Goal: Task Accomplishment & Management: Use online tool/utility

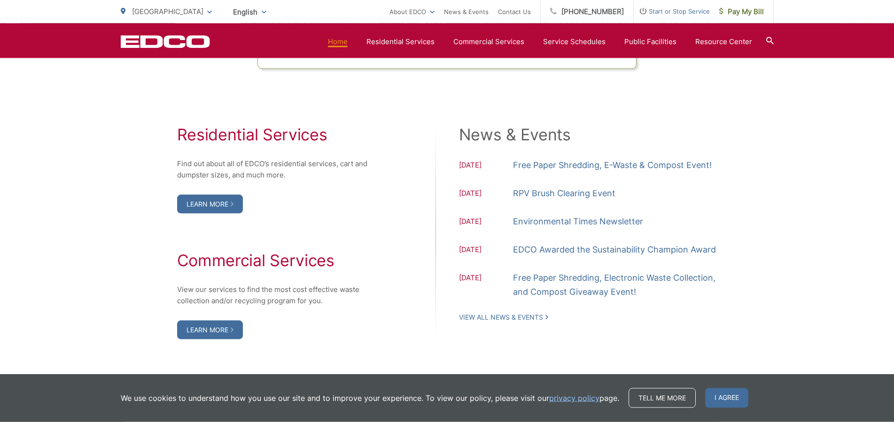
scroll to position [935, 0]
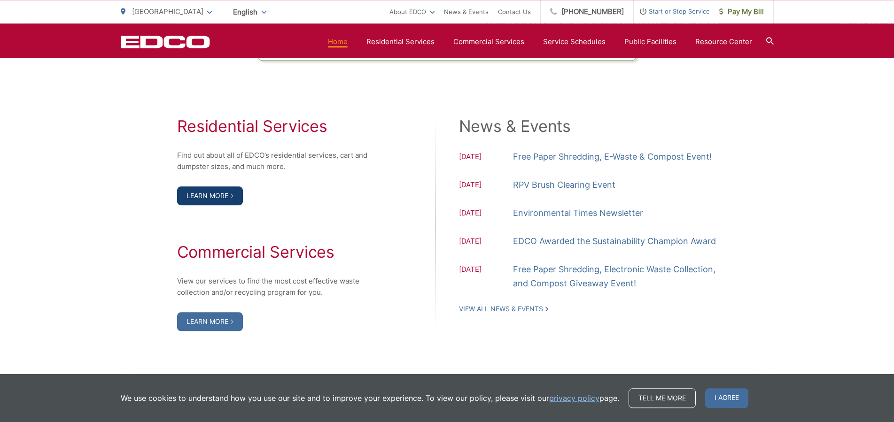
click at [209, 193] on link "Learn More" at bounding box center [210, 195] width 66 height 19
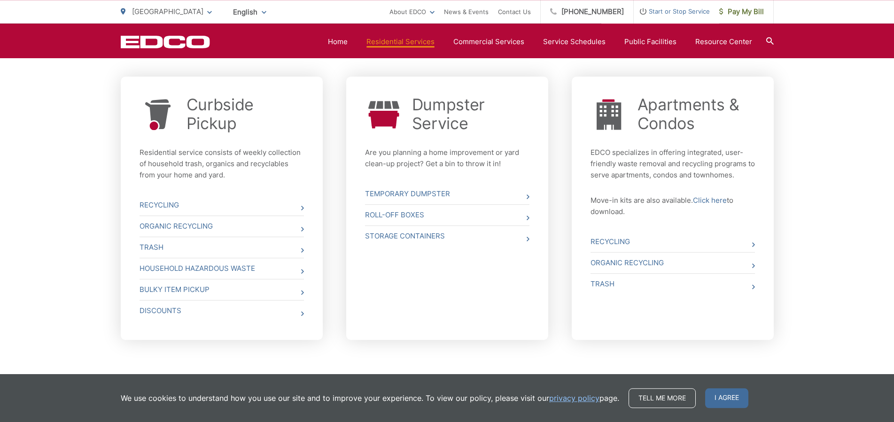
scroll to position [353, 0]
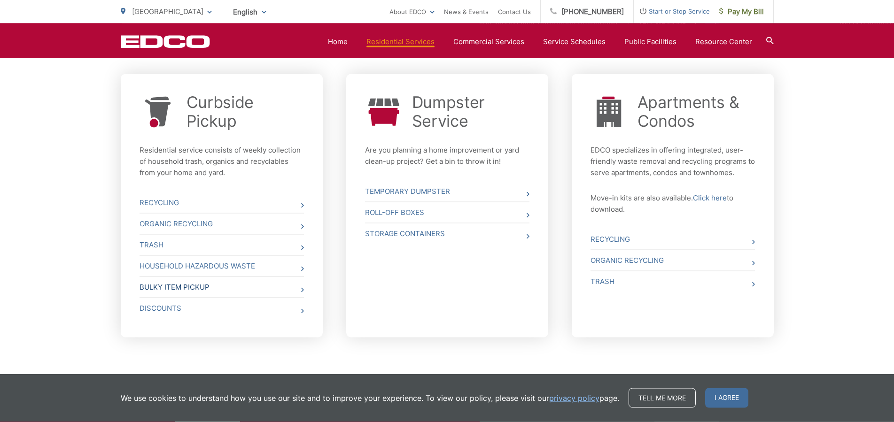
click at [170, 287] on link "Bulky Item Pickup" at bounding box center [221, 287] width 164 height 21
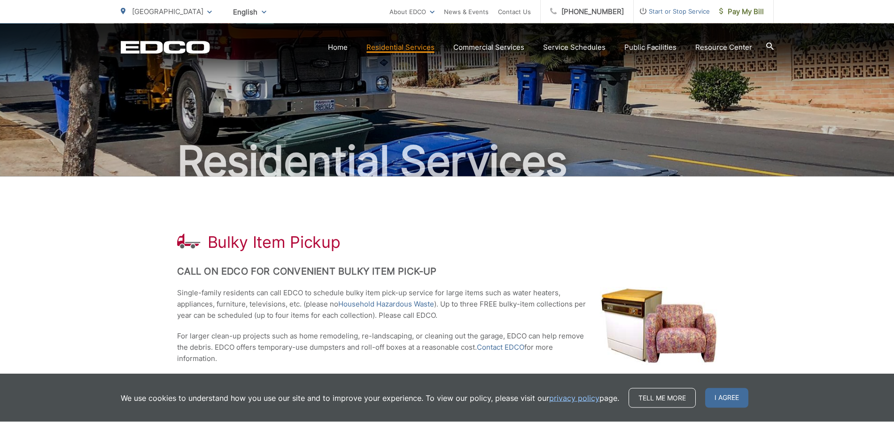
scroll to position [9, 0]
